Goal: Obtain resource: Download file/media

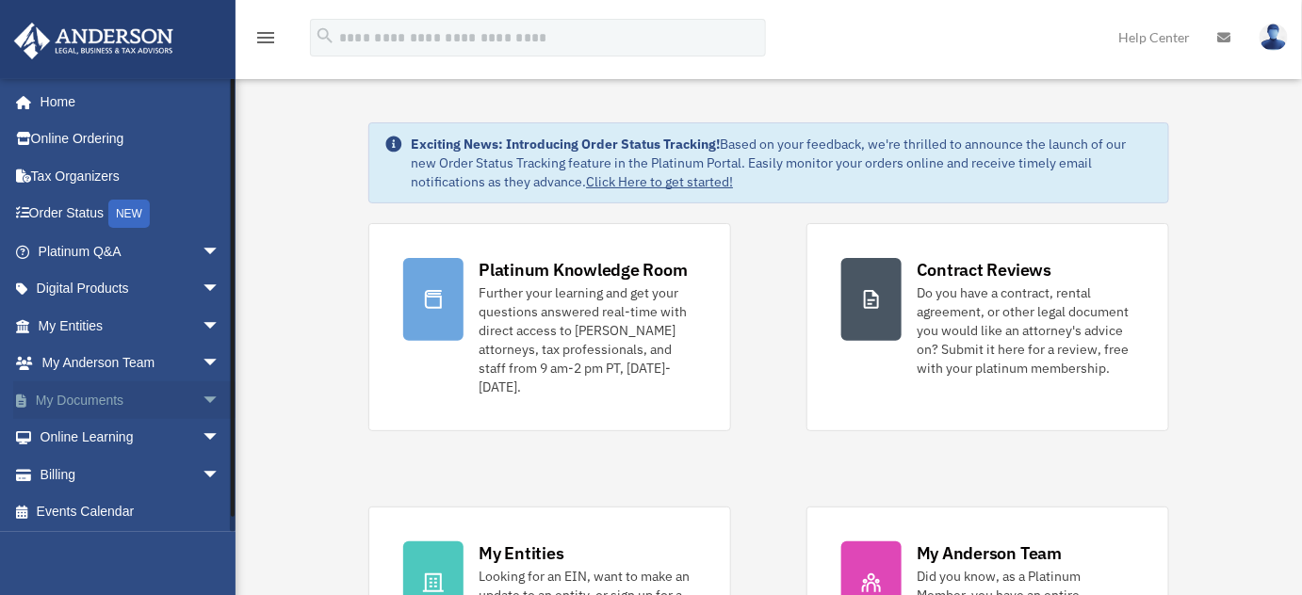
click at [115, 400] on link "My Documents arrow_drop_down" at bounding box center [131, 401] width 236 height 38
click at [202, 401] on span "arrow_drop_down" at bounding box center [221, 401] width 38 height 39
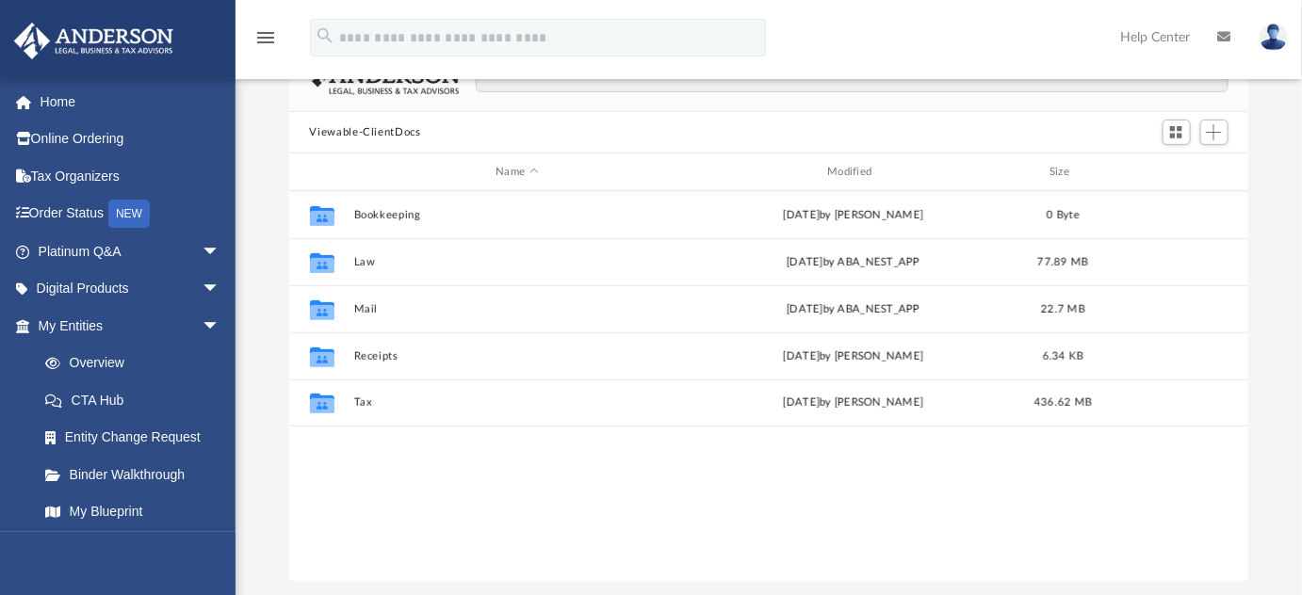
scroll to position [137, 0]
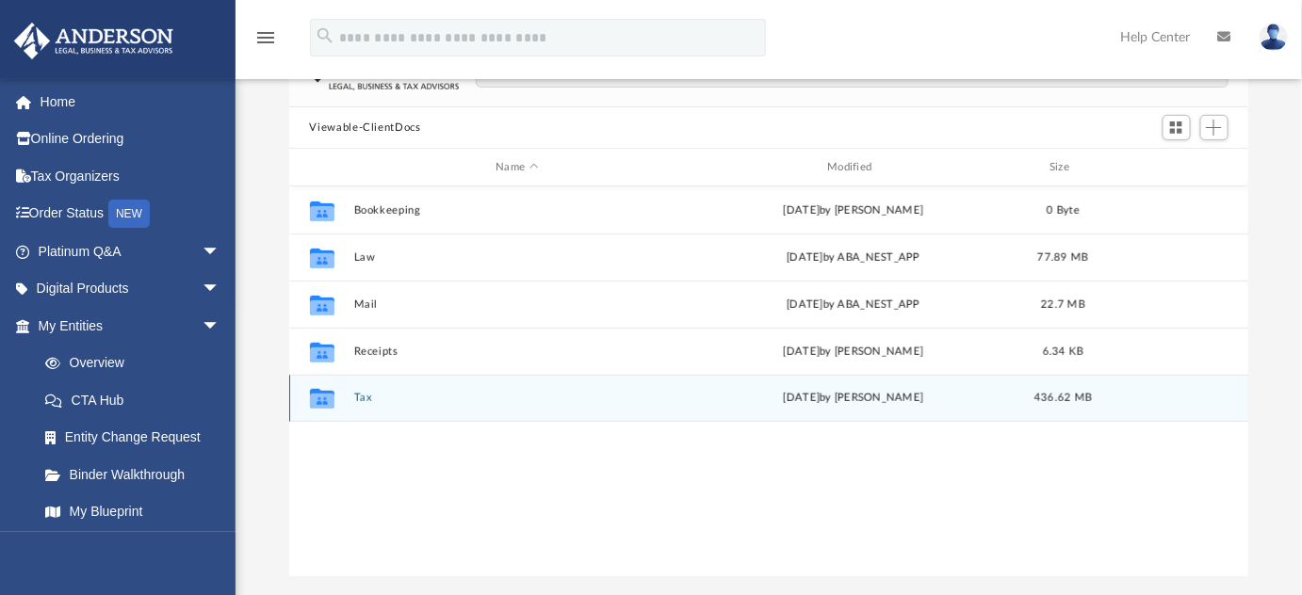
click at [355, 393] on button "Tax" at bounding box center [517, 398] width 328 height 12
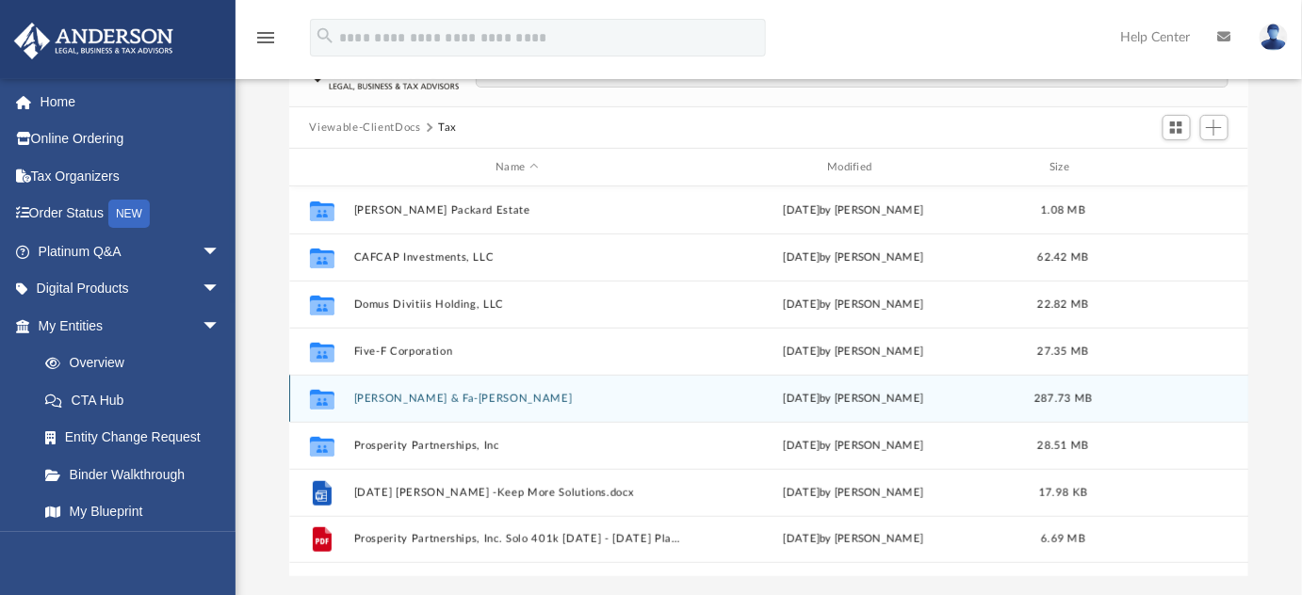
click at [540, 393] on button "[PERSON_NAME] & Fa-[PERSON_NAME]" at bounding box center [517, 399] width 328 height 12
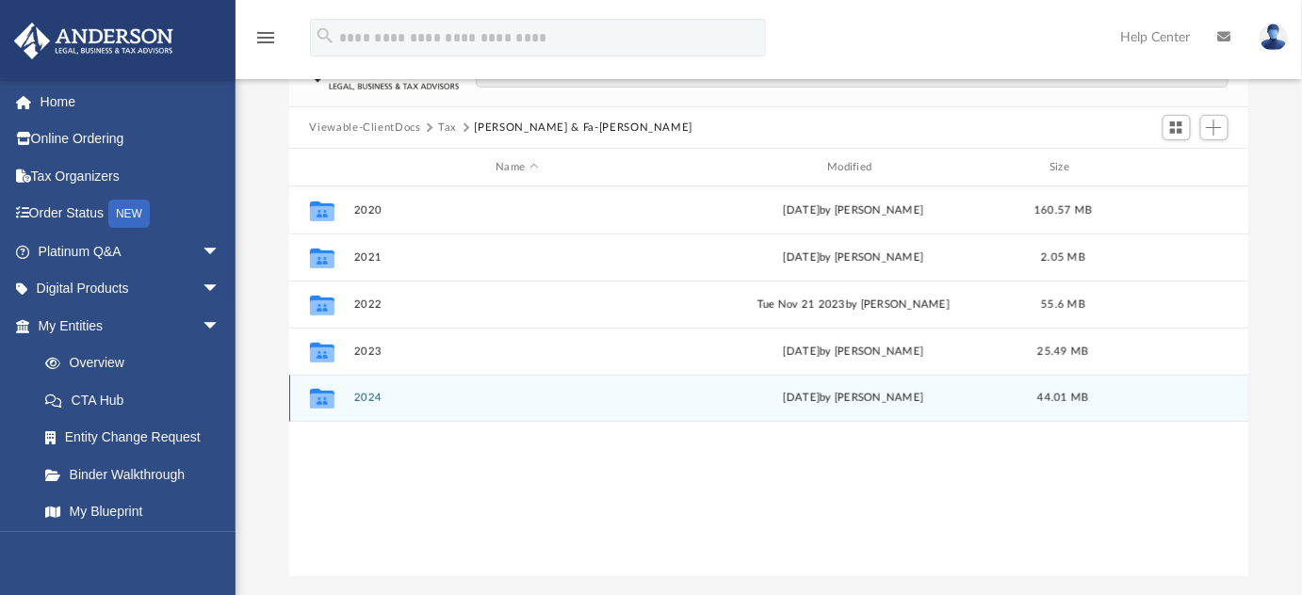
click at [540, 393] on button "2024" at bounding box center [517, 398] width 328 height 12
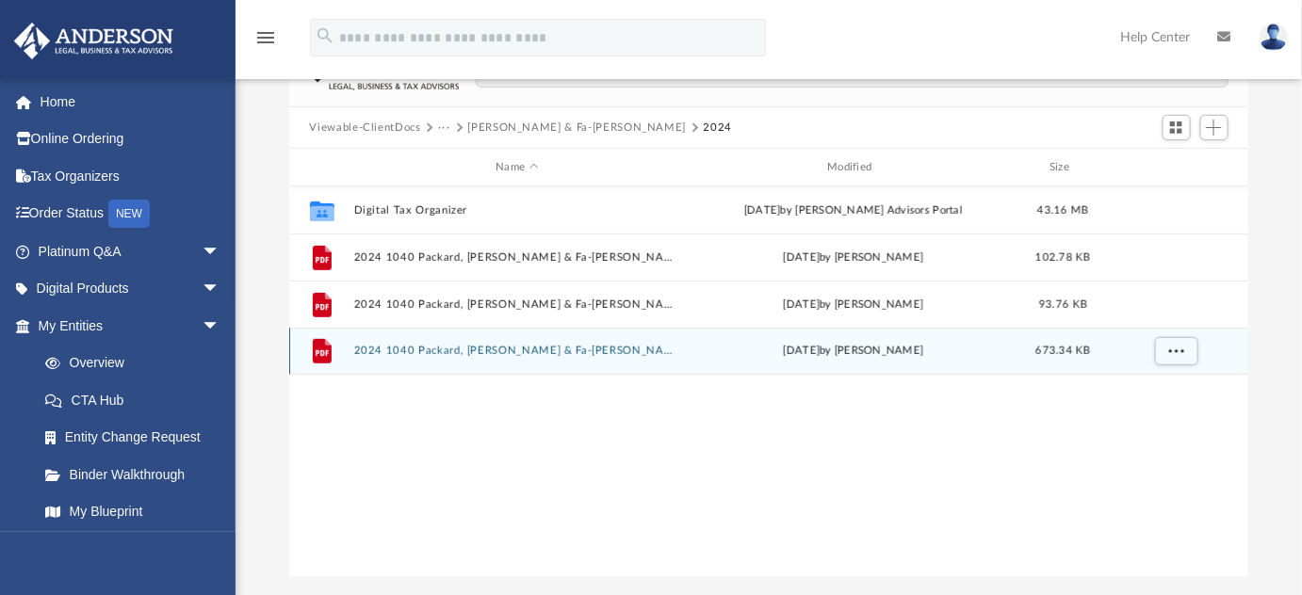
click at [595, 341] on div "File 2024 1040 Packard, [PERSON_NAME] & Fa-[PERSON_NAME] - Review Copy.pdf [DAT…" at bounding box center [769, 351] width 960 height 47
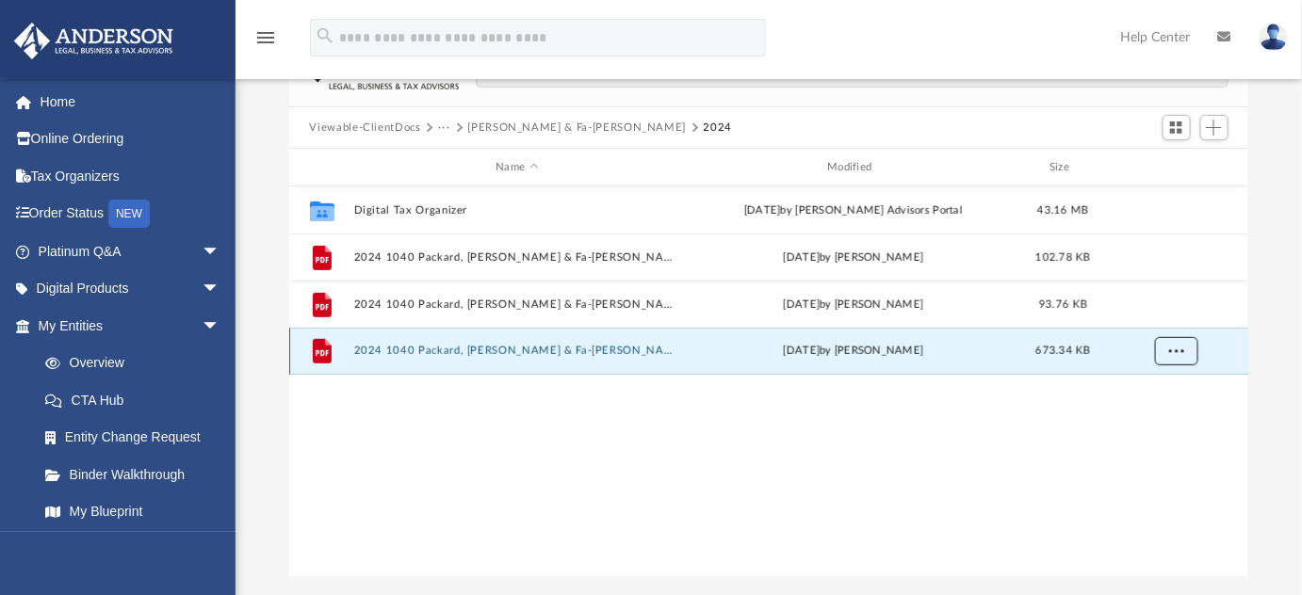
click at [1173, 350] on span "More options" at bounding box center [1175, 351] width 15 height 10
click at [1149, 385] on li "Preview" at bounding box center [1159, 389] width 55 height 20
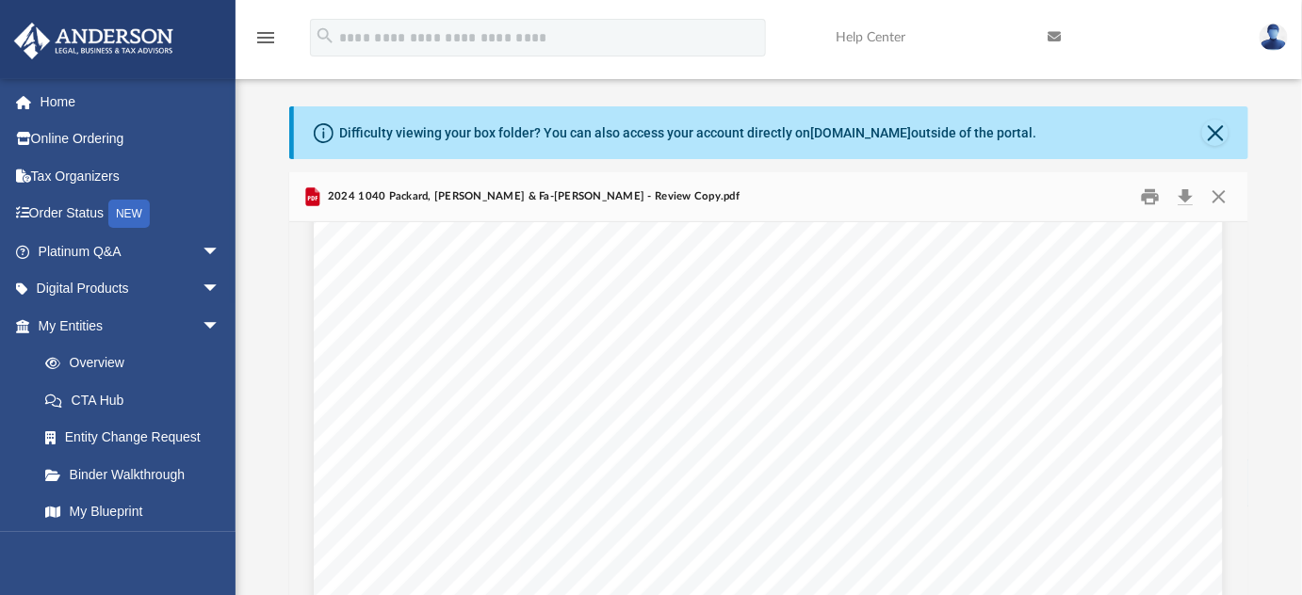
scroll to position [71847, 0]
